Goal: Check status

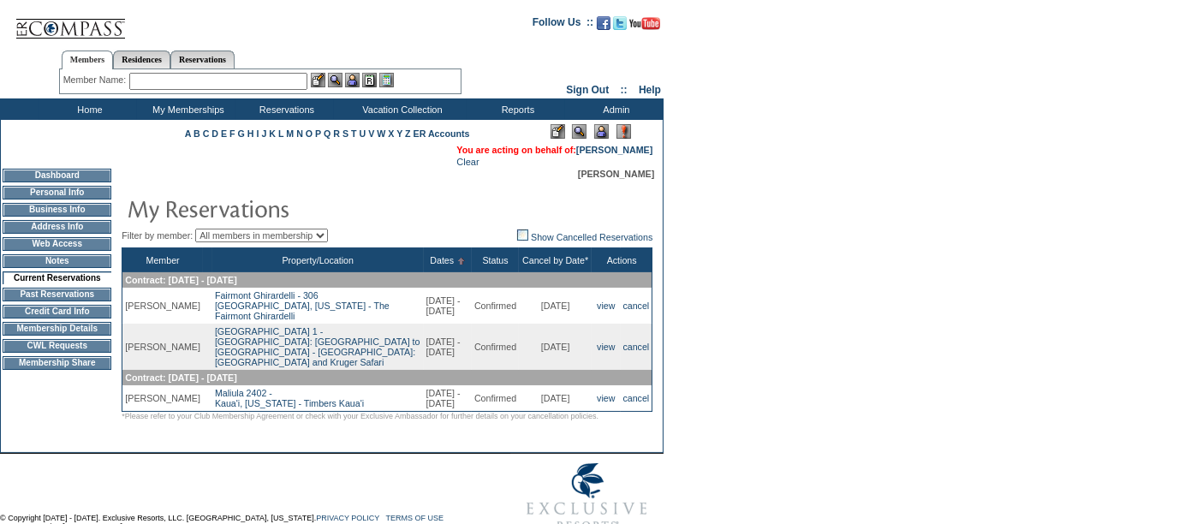
click at [189, 83] on input "text" at bounding box center [218, 81] width 178 height 17
paste input "[PERSON_NAME]"
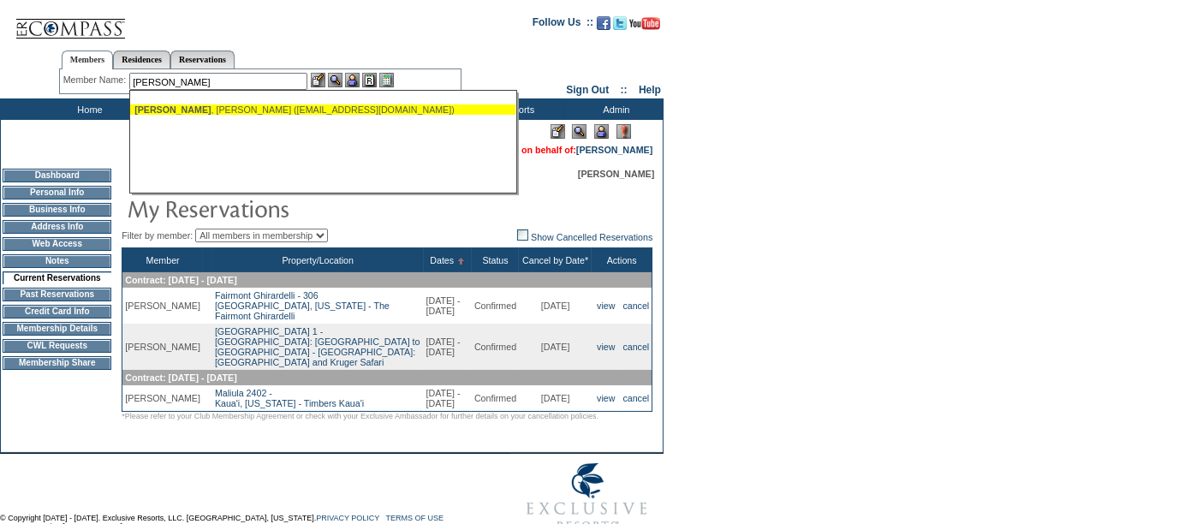
click at [214, 108] on div "[PERSON_NAME] ([EMAIL_ADDRESS][DOMAIN_NAME])" at bounding box center [322, 109] width 377 height 10
type input "[PERSON_NAME] ([EMAIL_ADDRESS][DOMAIN_NAME])"
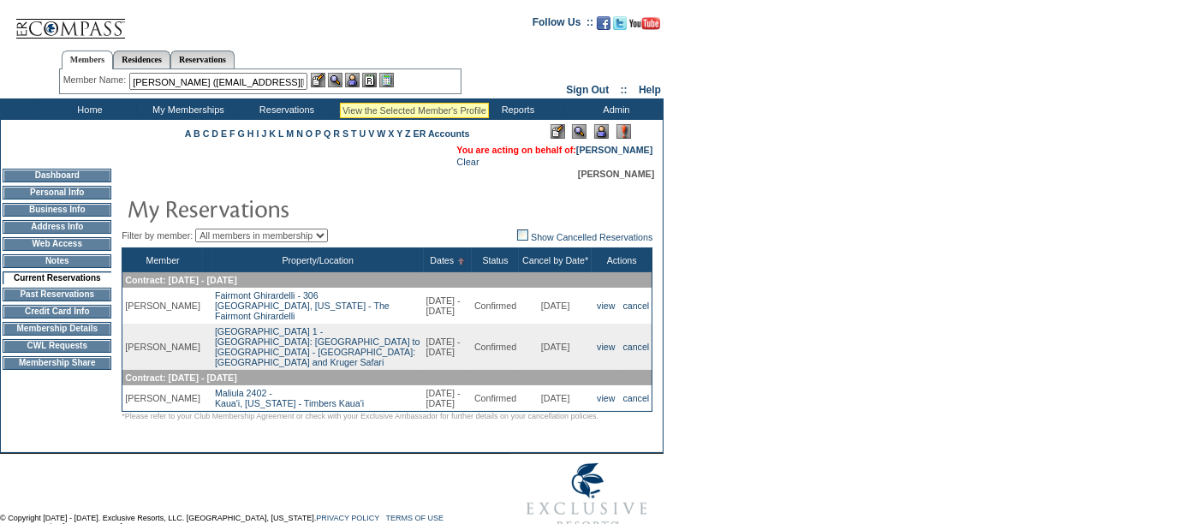
click at [341, 80] on img at bounding box center [335, 80] width 15 height 15
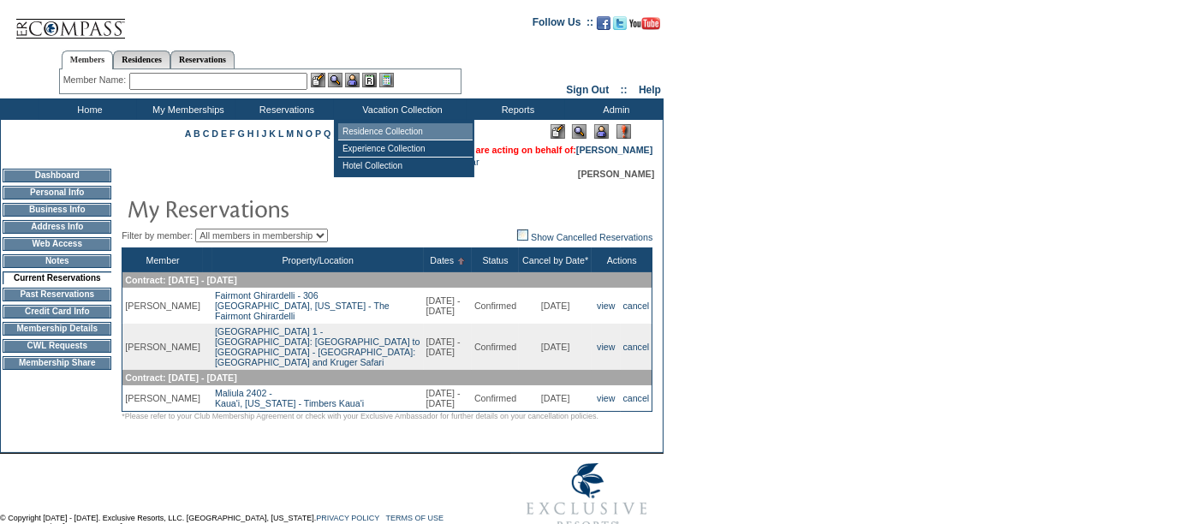
click at [409, 128] on td "Residence Collection" at bounding box center [405, 131] width 134 height 17
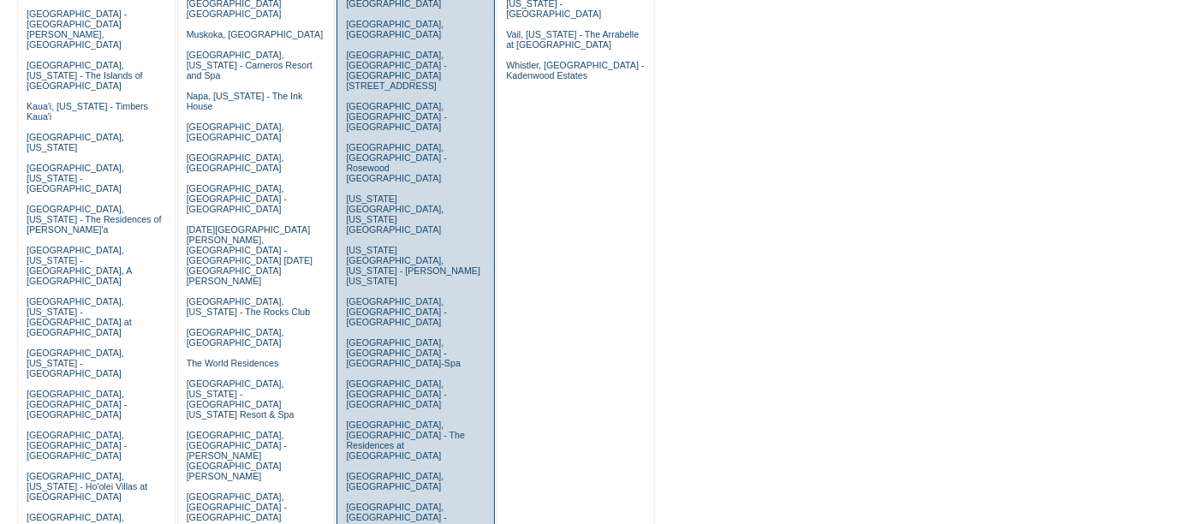
scroll to position [585, 0]
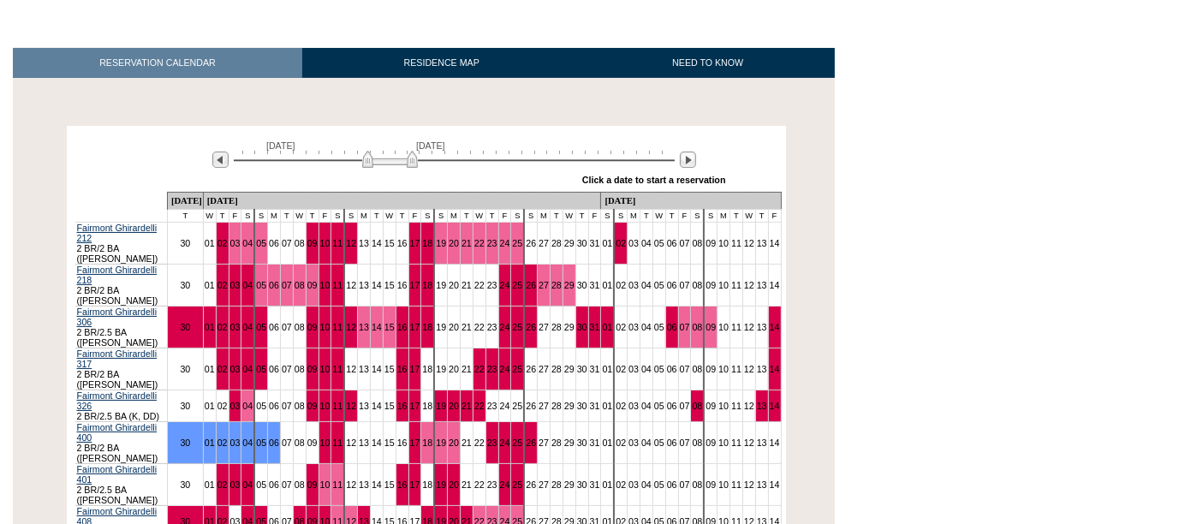
scroll to position [232, 0]
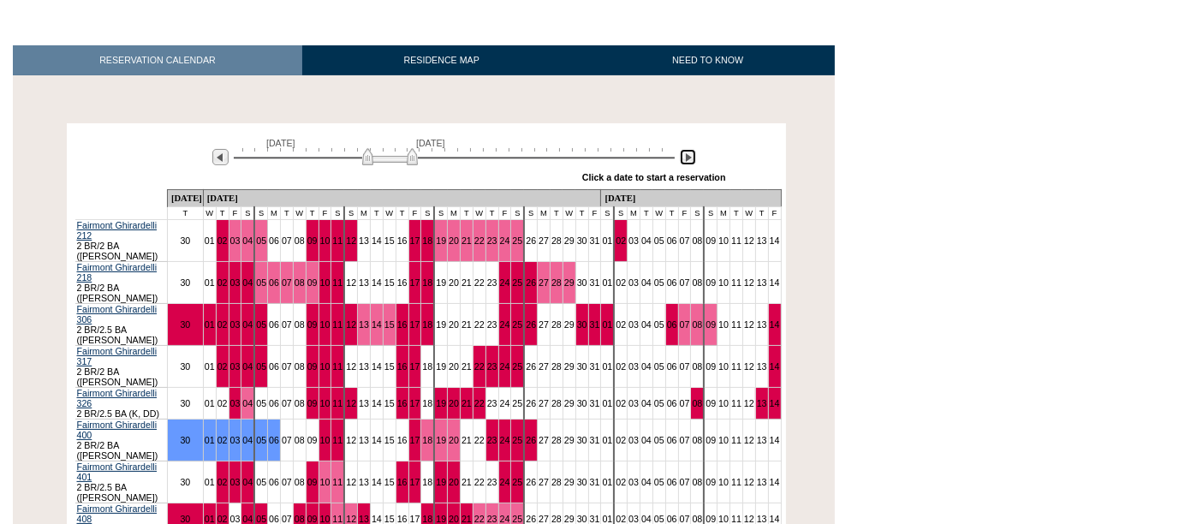
click at [687, 161] on img at bounding box center [688, 157] width 16 height 16
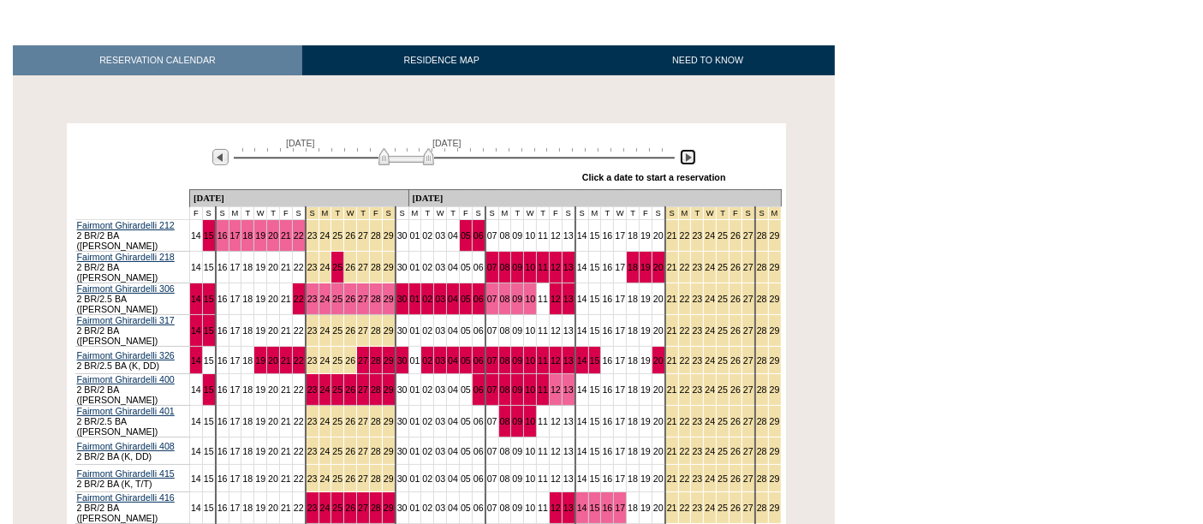
click at [687, 161] on img at bounding box center [688, 157] width 16 height 16
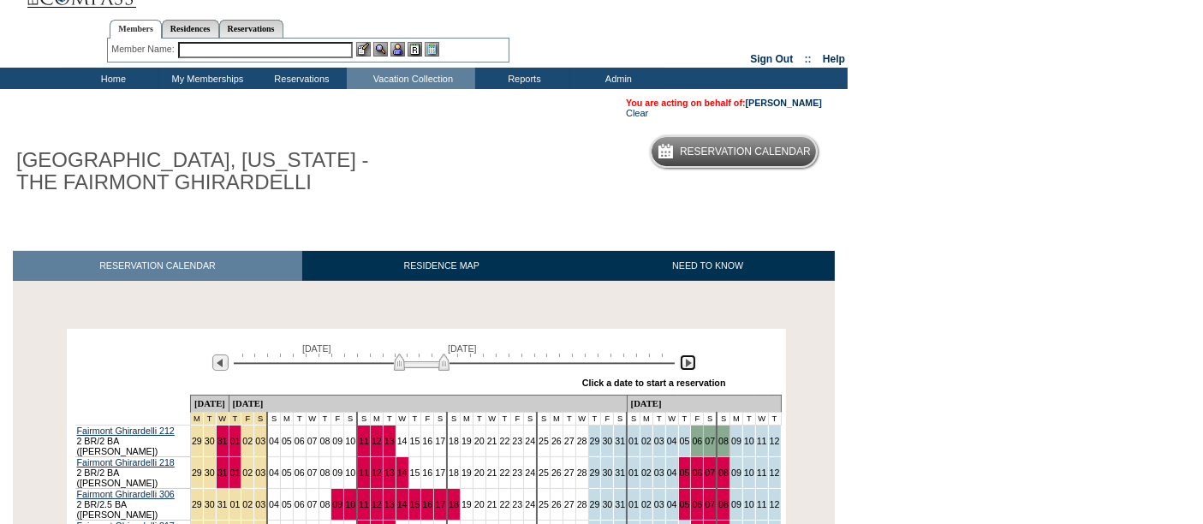
scroll to position [0, 0]
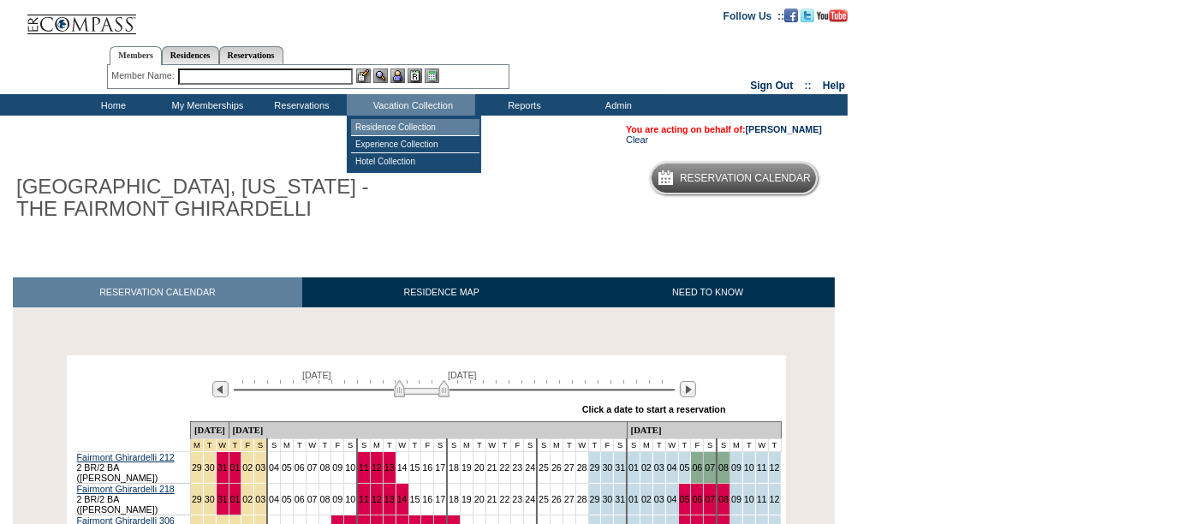
click at [399, 128] on td "Residence Collection" at bounding box center [415, 127] width 128 height 17
